Goal: Obtain resource: Download file/media

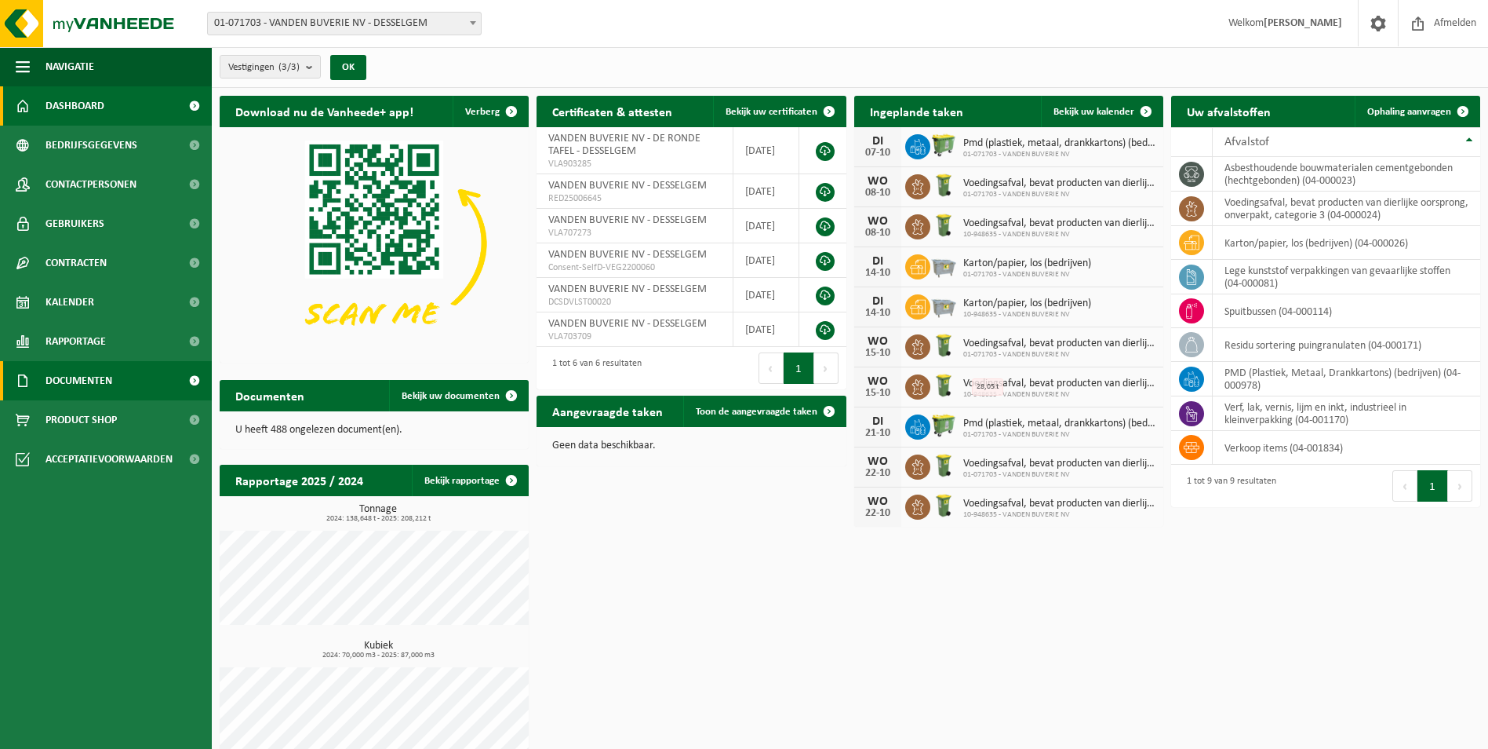
click at [89, 389] on span "Documenten" at bounding box center [79, 380] width 67 height 39
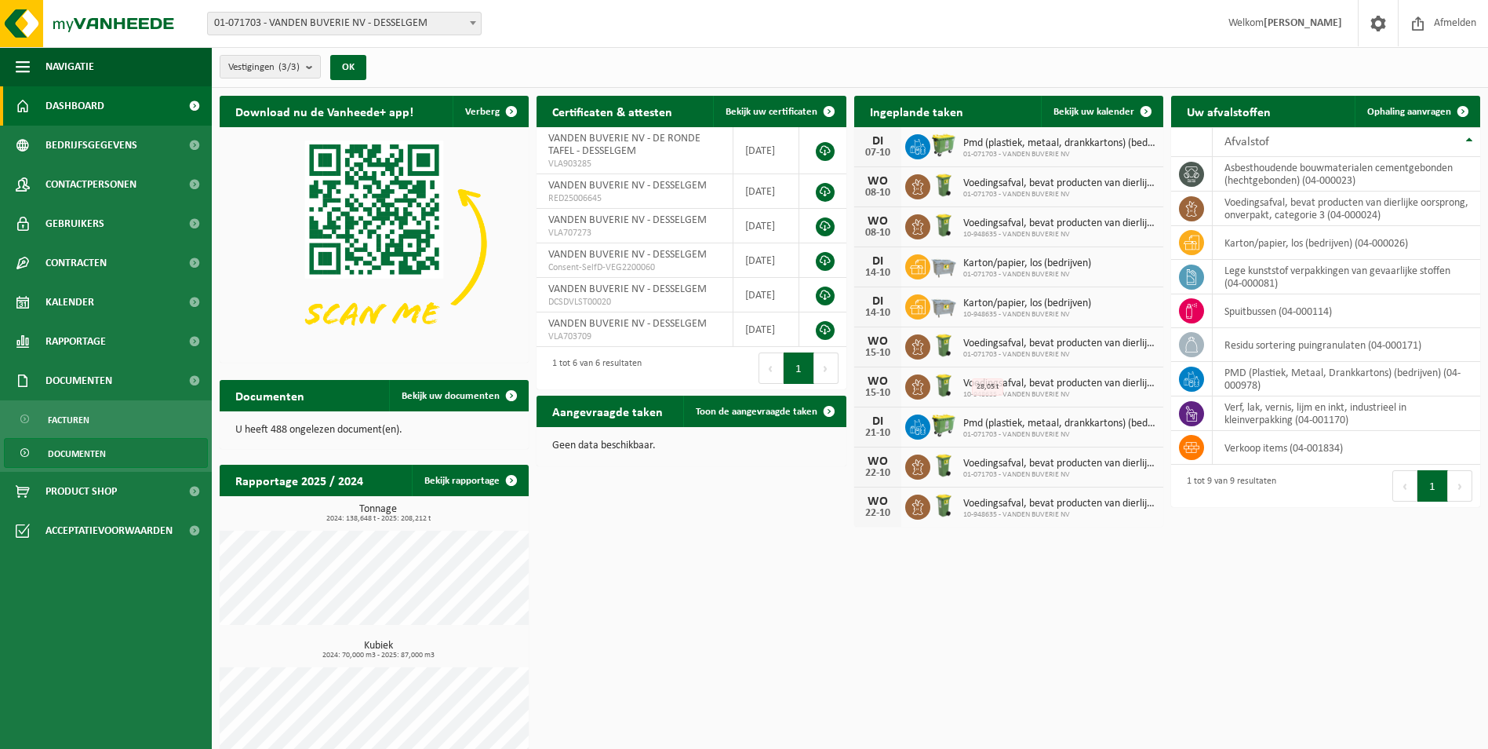
click at [104, 438] on link "Documenten" at bounding box center [106, 453] width 204 height 30
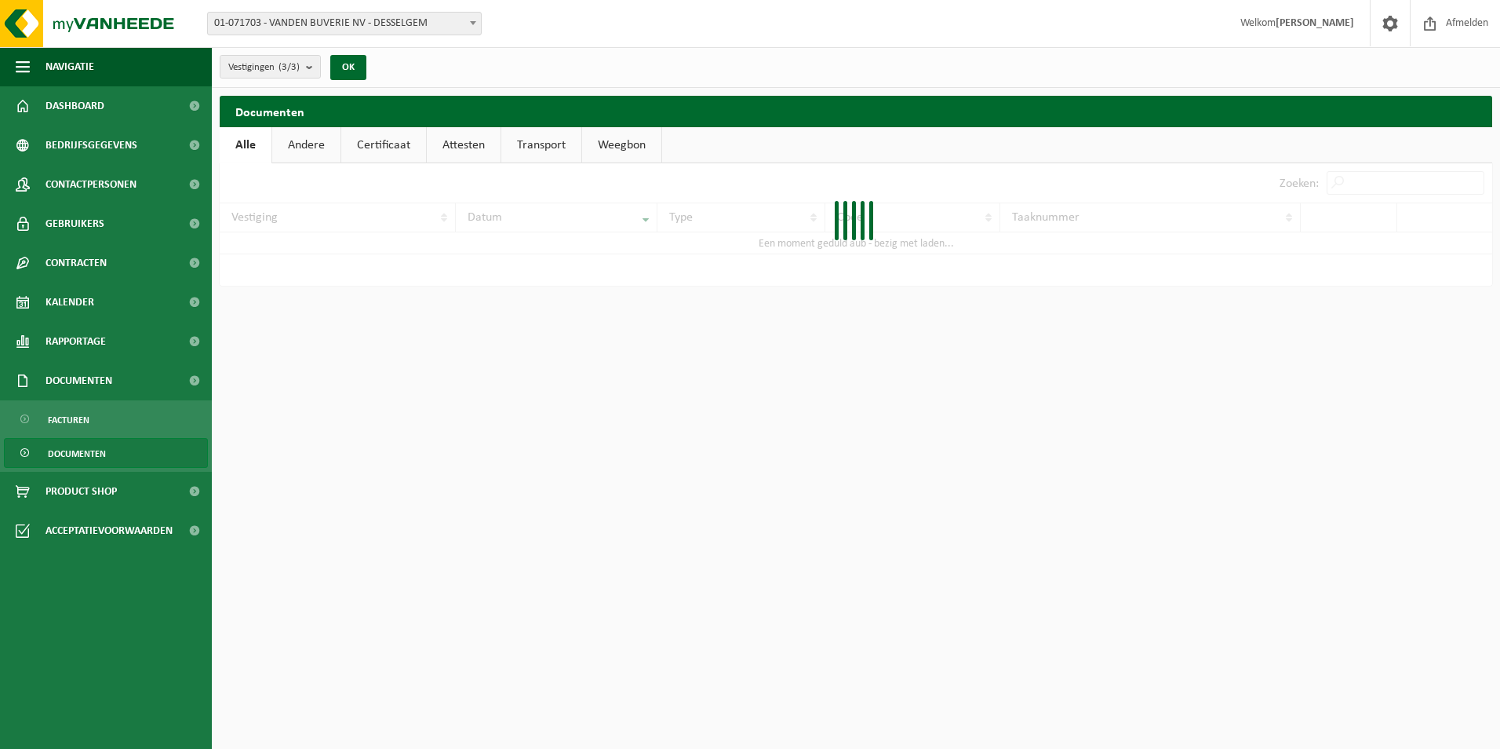
click at [610, 141] on link "Weegbon" at bounding box center [621, 145] width 79 height 36
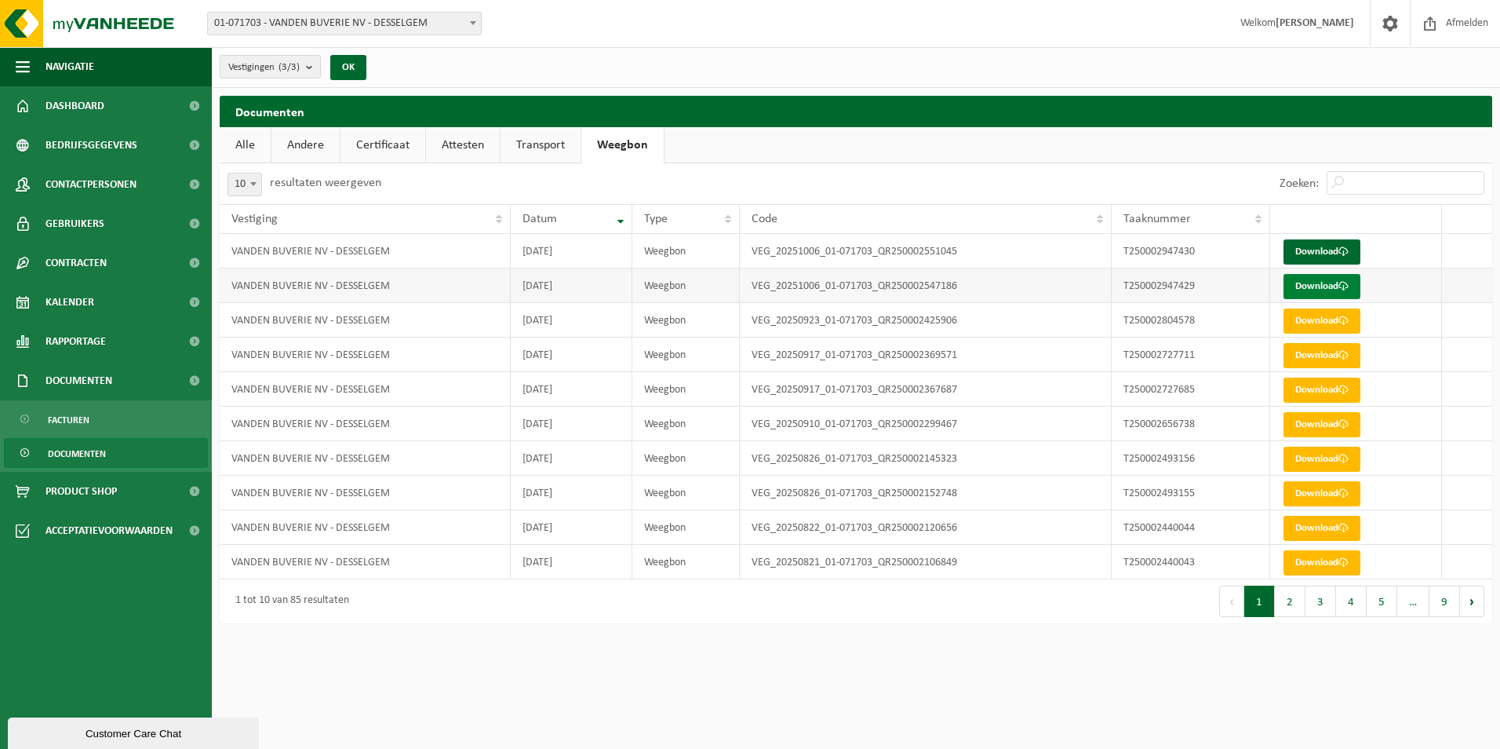
click at [1345, 293] on link "Download" at bounding box center [1322, 286] width 77 height 25
click at [1332, 254] on link "Download" at bounding box center [1322, 251] width 77 height 25
